Goal: Find specific page/section: Find specific page/section

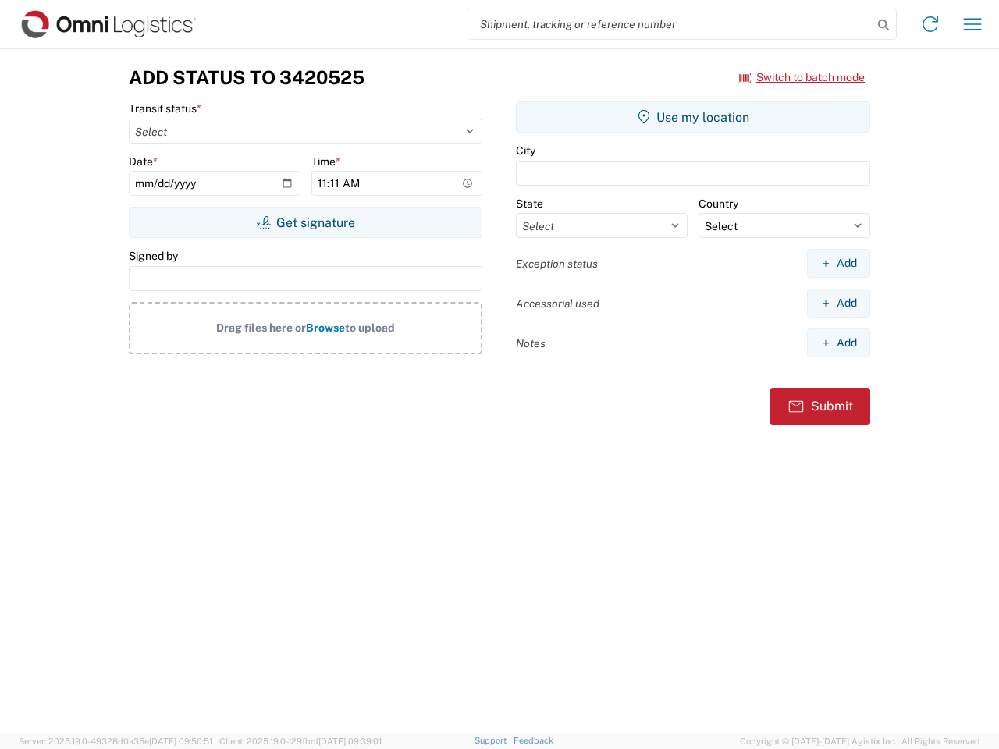
click at [670, 24] on input "search" at bounding box center [670, 24] width 404 height 30
click at [883, 25] on icon at bounding box center [883, 25] width 22 height 22
click at [930, 24] on icon at bounding box center [930, 24] width 25 height 25
click at [972, 24] on icon "button" at bounding box center [973, 24] width 18 height 12
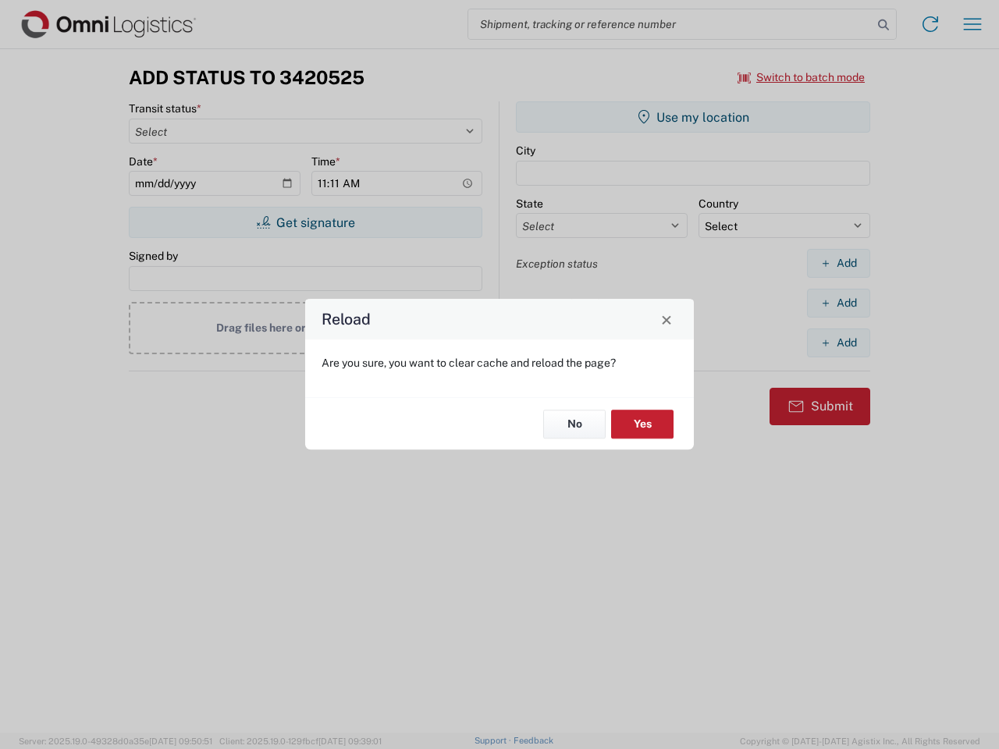
click at [305, 222] on div "Reload Are you sure, you want to clear cache and reload the page? No Yes" at bounding box center [499, 374] width 999 height 749
click at [693, 117] on div "Reload Are you sure, you want to clear cache and reload the page? No Yes" at bounding box center [499, 374] width 999 height 749
click at [838, 263] on div "Reload Are you sure, you want to clear cache and reload the page? No Yes" at bounding box center [499, 374] width 999 height 749
click at [838, 303] on div "Reload Are you sure, you want to clear cache and reload the page? No Yes" at bounding box center [499, 374] width 999 height 749
click at [838, 343] on div "Reload Are you sure, you want to clear cache and reload the page? No Yes" at bounding box center [499, 374] width 999 height 749
